Goal: Task Accomplishment & Management: Manage account settings

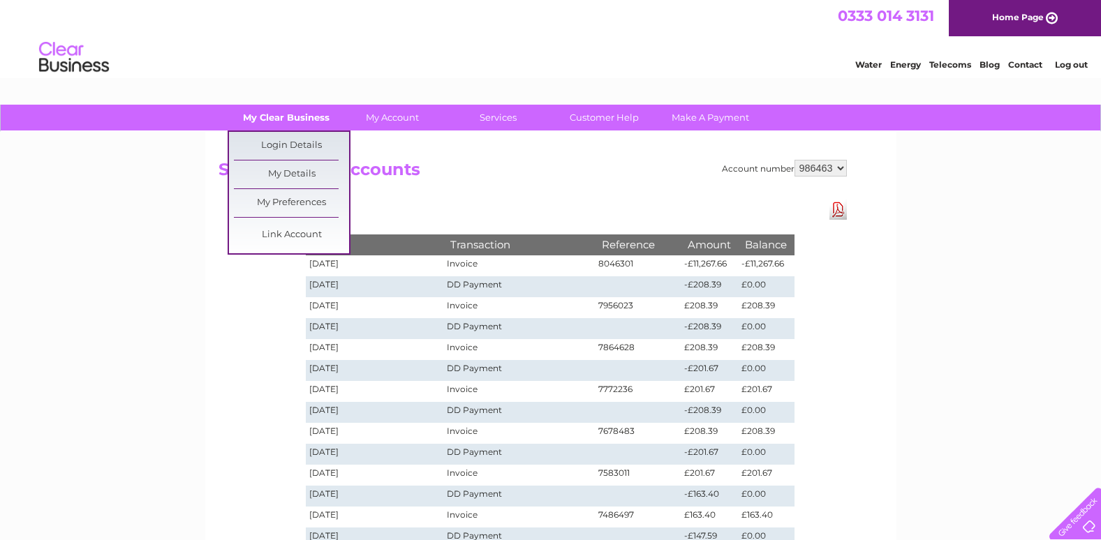
click at [310, 119] on link "My Clear Business" at bounding box center [285, 118] width 115 height 26
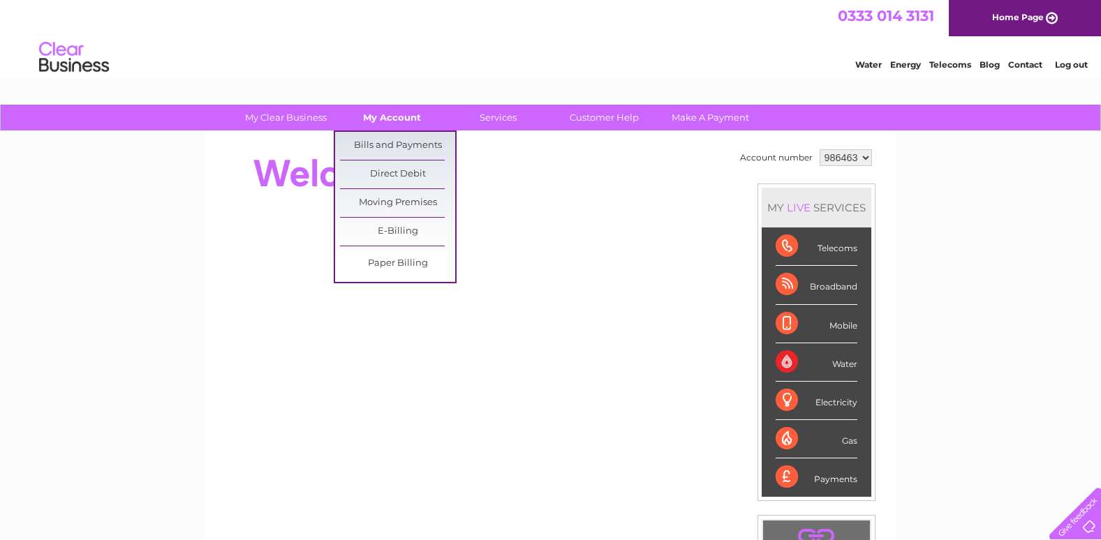
click at [386, 121] on link "My Account" at bounding box center [391, 118] width 115 height 26
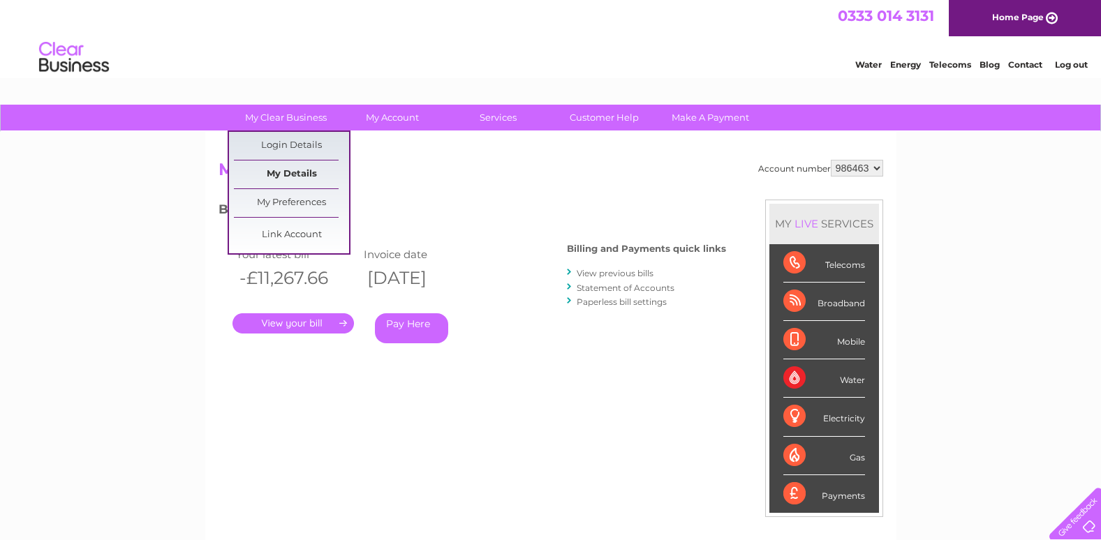
click at [278, 176] on link "My Details" at bounding box center [291, 175] width 115 height 28
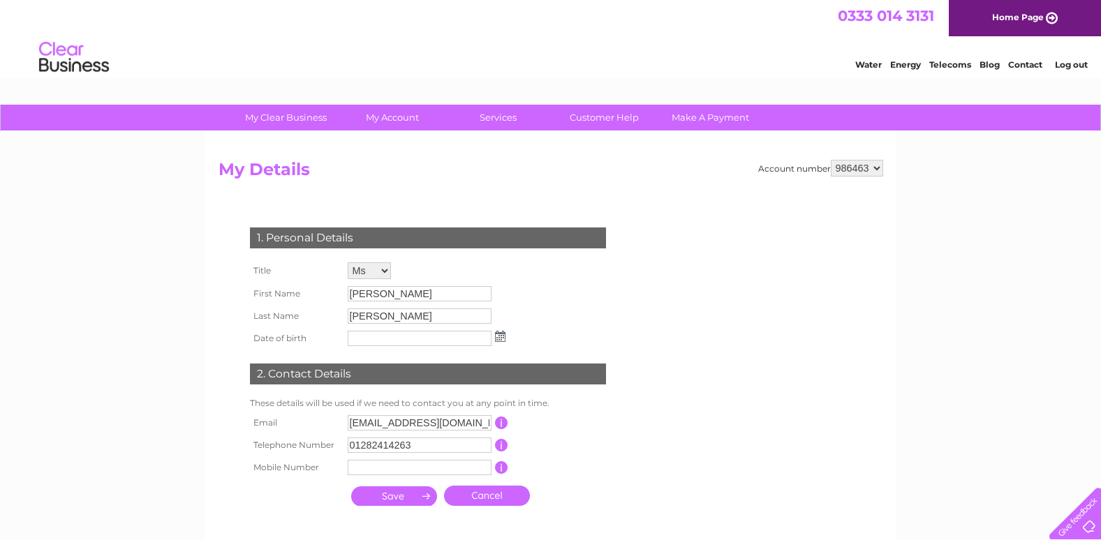
click at [383, 270] on select "Mr Mrs Ms Miss Dr Rev Prof Other" at bounding box center [369, 271] width 43 height 17
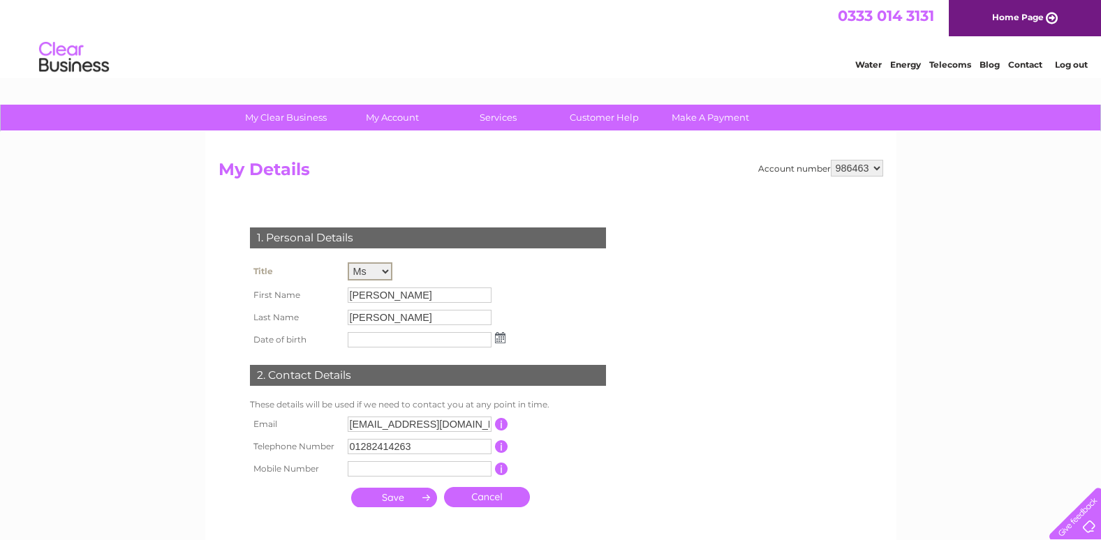
click at [348, 263] on select "Mr Mrs Ms Miss Dr Rev Prof Other" at bounding box center [370, 272] width 45 height 18
click at [378, 295] on input "Sarah" at bounding box center [420, 295] width 144 height 15
click at [354, 300] on input "Sarah" at bounding box center [420, 294] width 145 height 17
click at [378, 266] on select "Mr Mrs Ms Miss Dr Rev Prof Other" at bounding box center [369, 271] width 43 height 17
select select "Mrs"
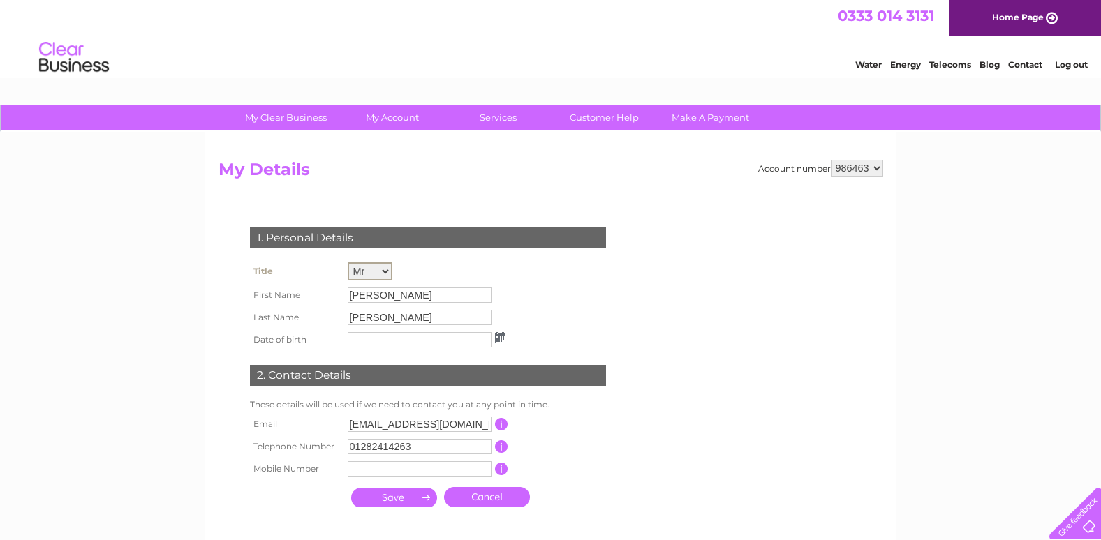
click at [348, 263] on select "Mr Mrs Ms Miss Dr Rev Prof Other" at bounding box center [370, 272] width 45 height 18
click at [418, 314] on input "Hutchinson" at bounding box center [420, 317] width 144 height 15
click at [418, 314] on input "Hutchinson" at bounding box center [420, 317] width 145 height 17
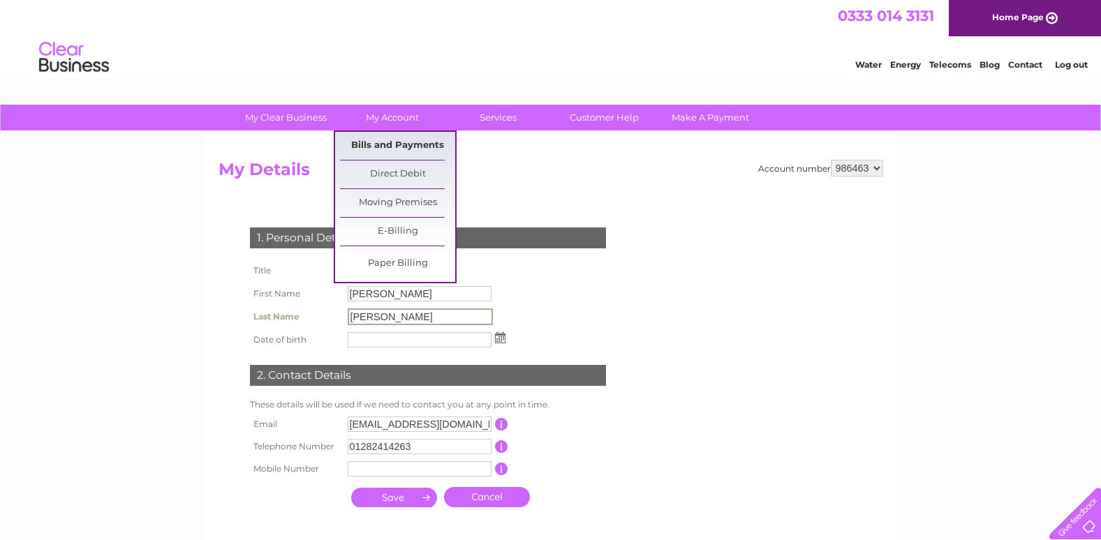
click at [393, 145] on link "Bills and Payments" at bounding box center [397, 146] width 115 height 28
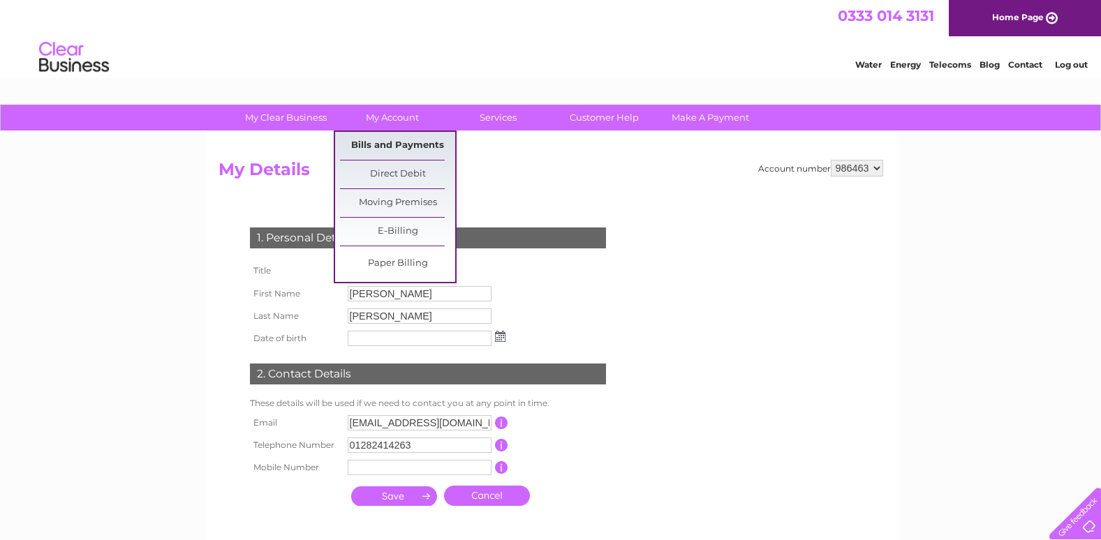
click at [393, 145] on link "Bills and Payments" at bounding box center [397, 146] width 115 height 28
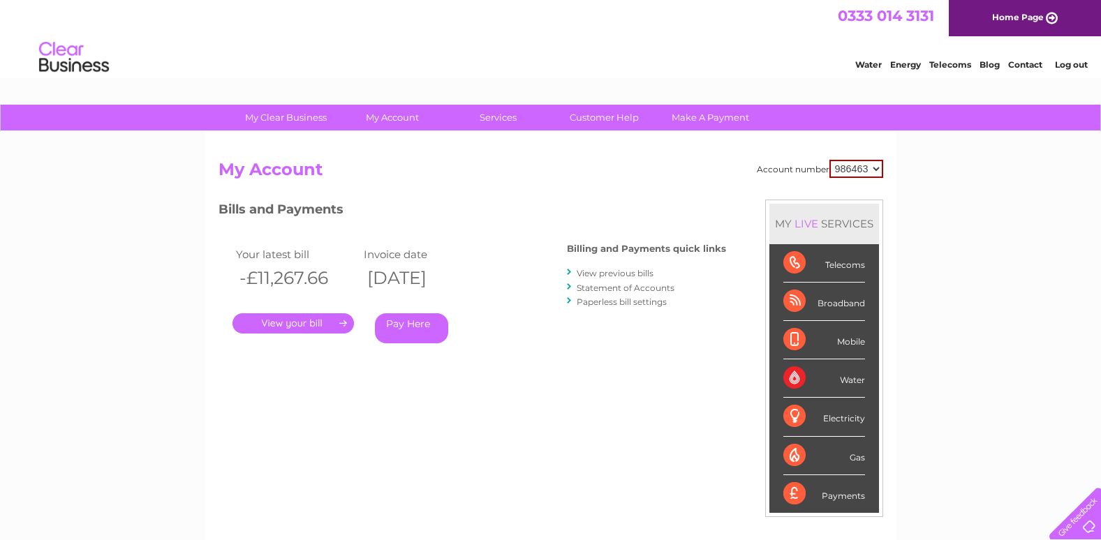
click at [614, 272] on link "View previous bills" at bounding box center [615, 273] width 77 height 10
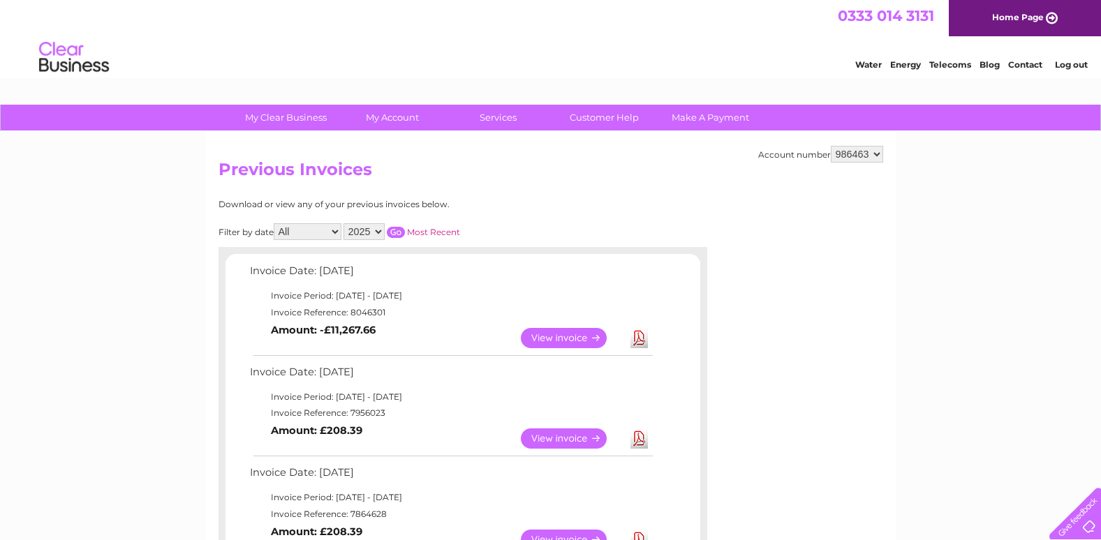
click at [559, 340] on link "View" at bounding box center [572, 338] width 103 height 20
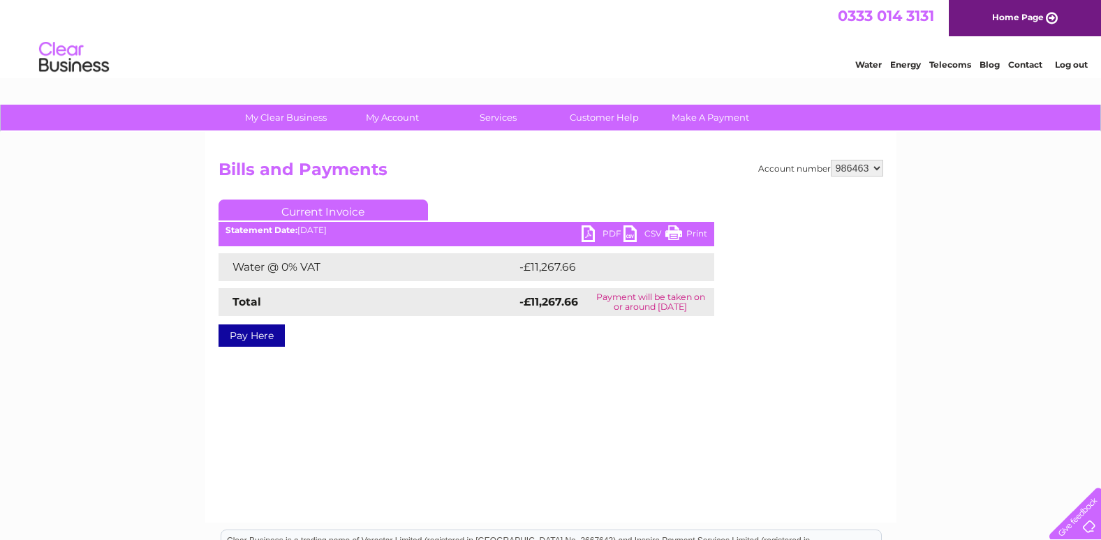
click at [589, 234] on link "PDF" at bounding box center [603, 236] width 42 height 20
